Goal: Information Seeking & Learning: Learn about a topic

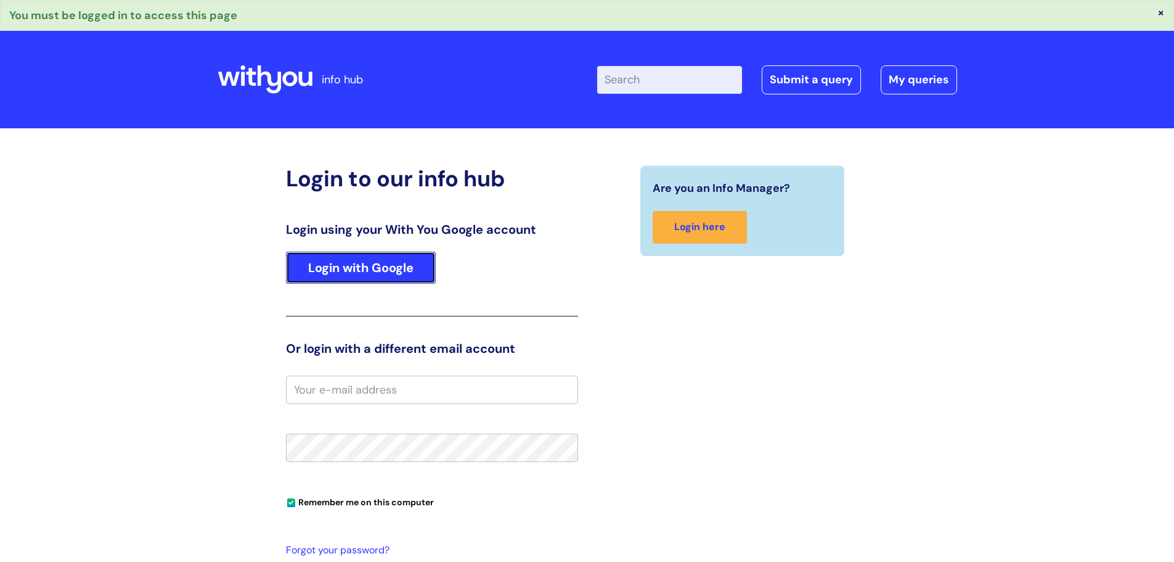
click at [368, 273] on link "Login with Google" at bounding box center [361, 268] width 150 height 32
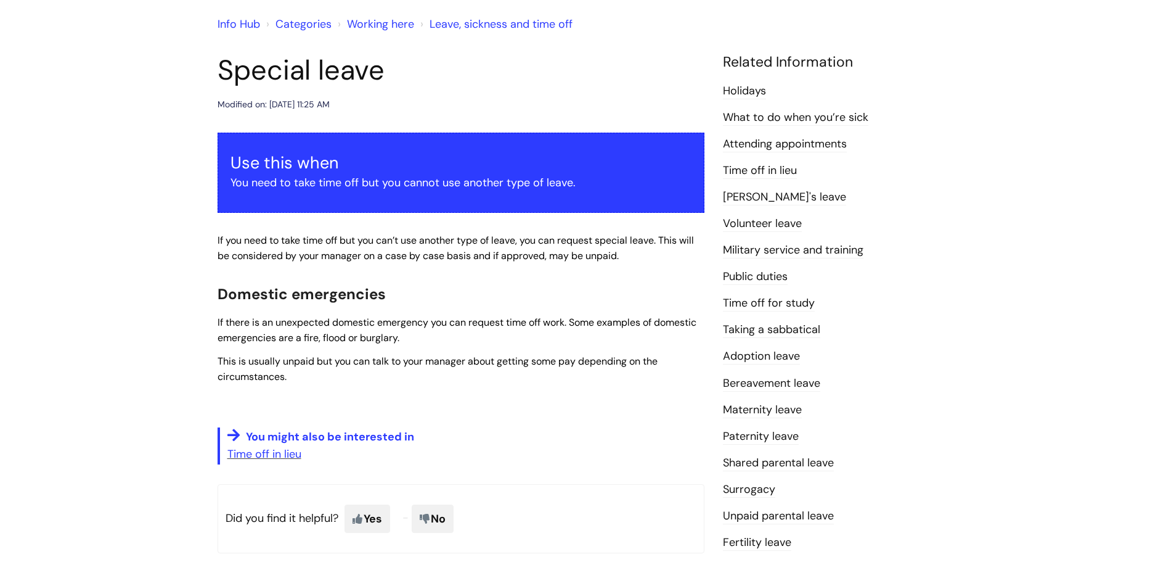
scroll to position [123, 0]
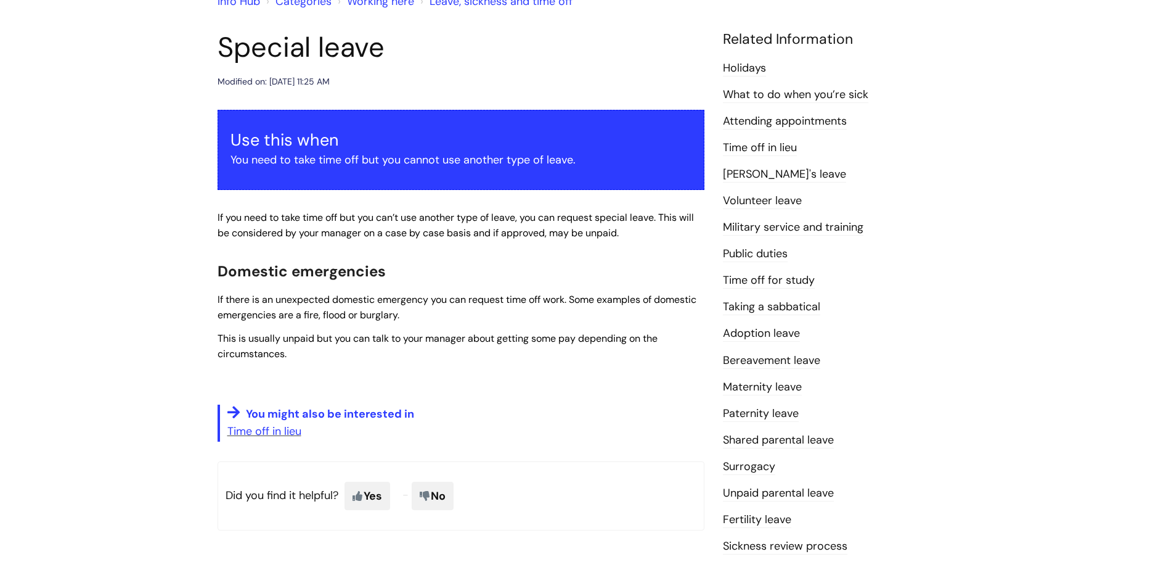
click at [789, 356] on link "Bereavement leave" at bounding box center [771, 361] width 97 height 16
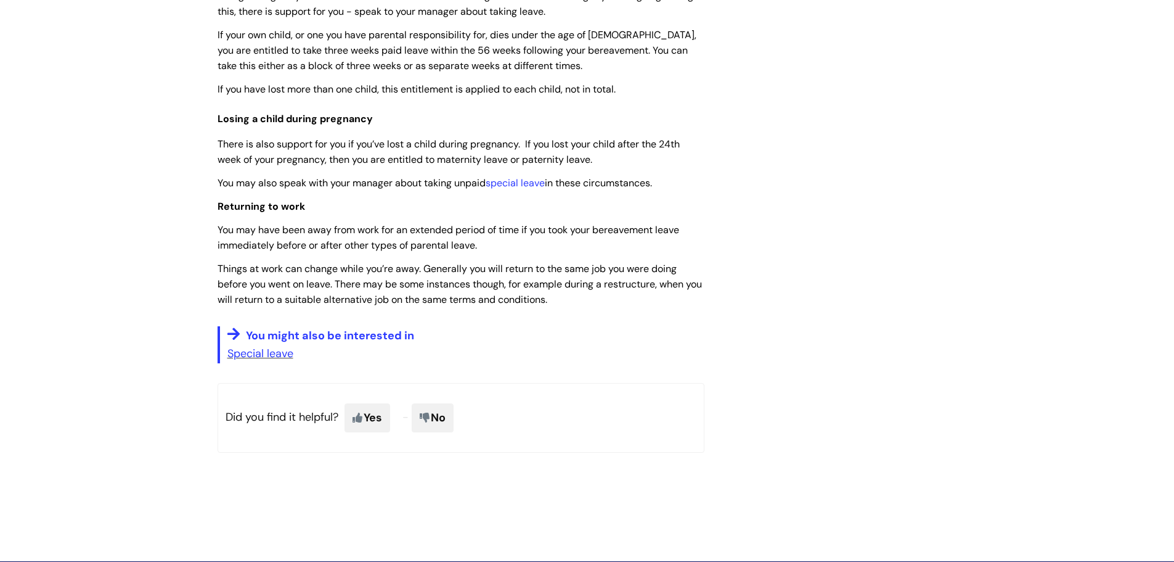
scroll to position [925, 0]
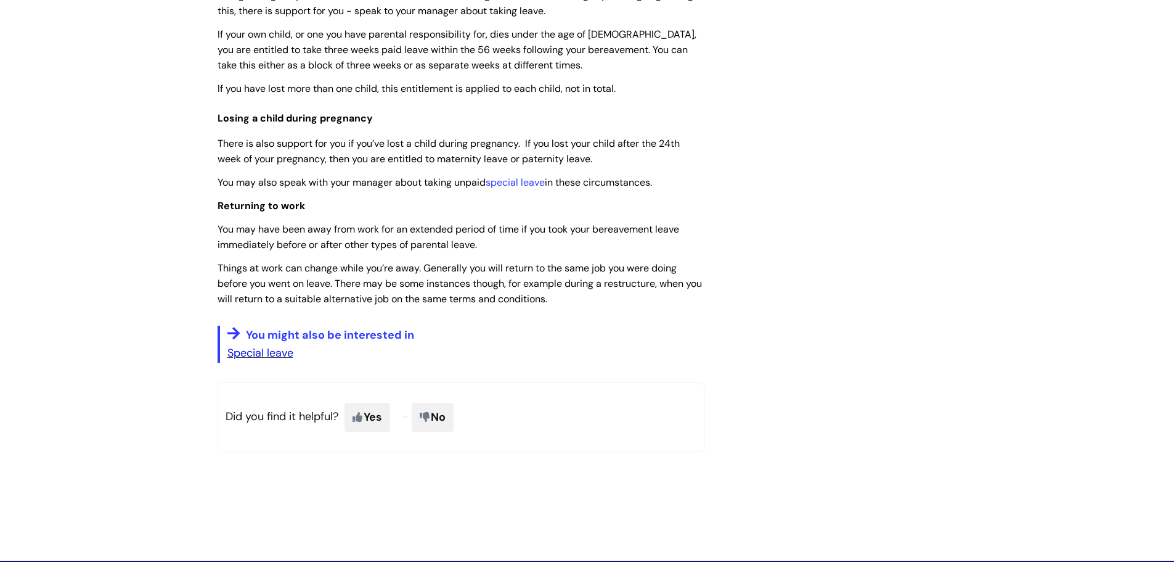
click at [250, 357] on link "Special leave" at bounding box center [260, 352] width 66 height 15
